Goal: Task Accomplishment & Management: Manage account settings

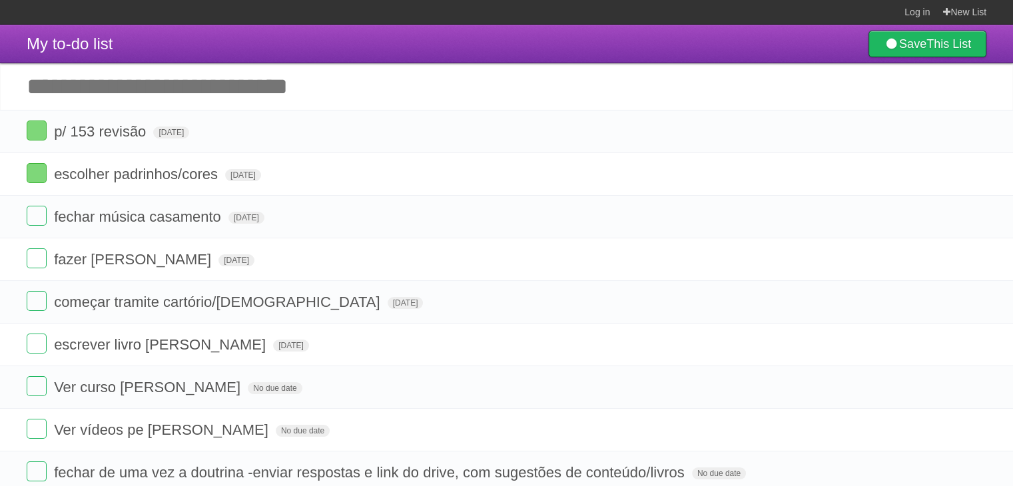
click at [428, 222] on form "fechar música casamento [DATE] White Red Blue Green Purple Orange" at bounding box center [507, 217] width 960 height 22
